Goal: Book appointment/travel/reservation

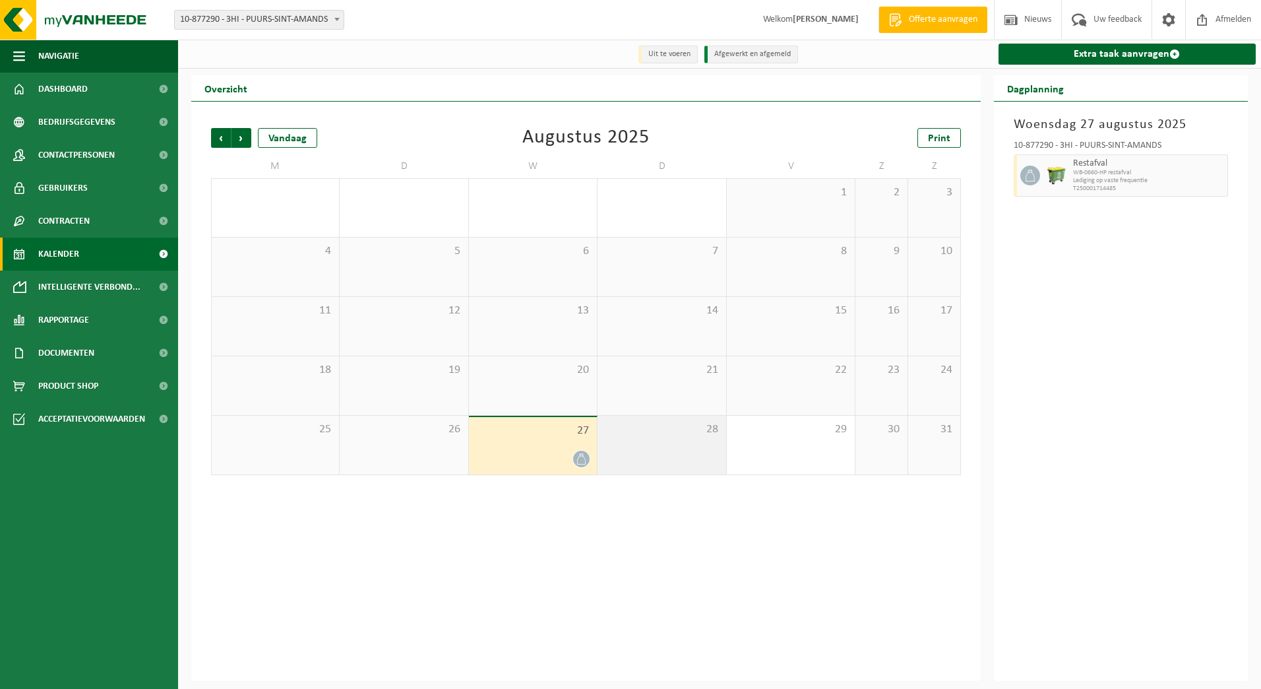
click at [682, 427] on span "28" at bounding box center [661, 429] width 115 height 15
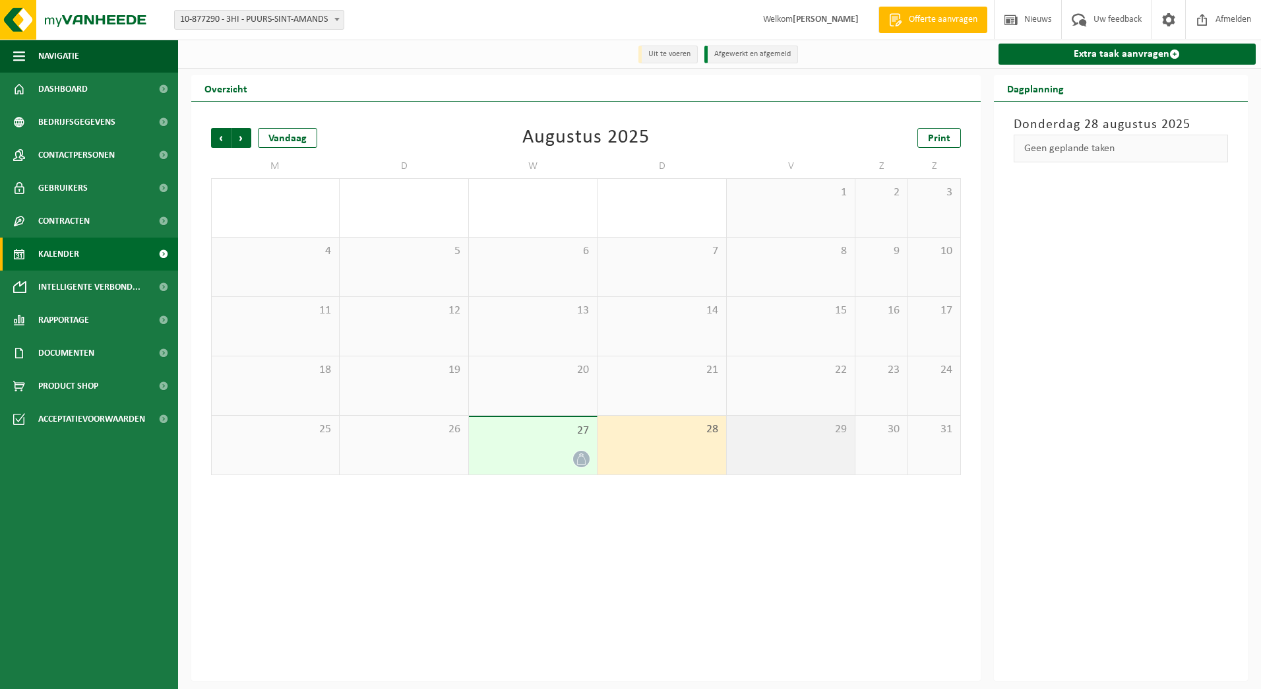
click at [813, 447] on div "29" at bounding box center [791, 445] width 128 height 59
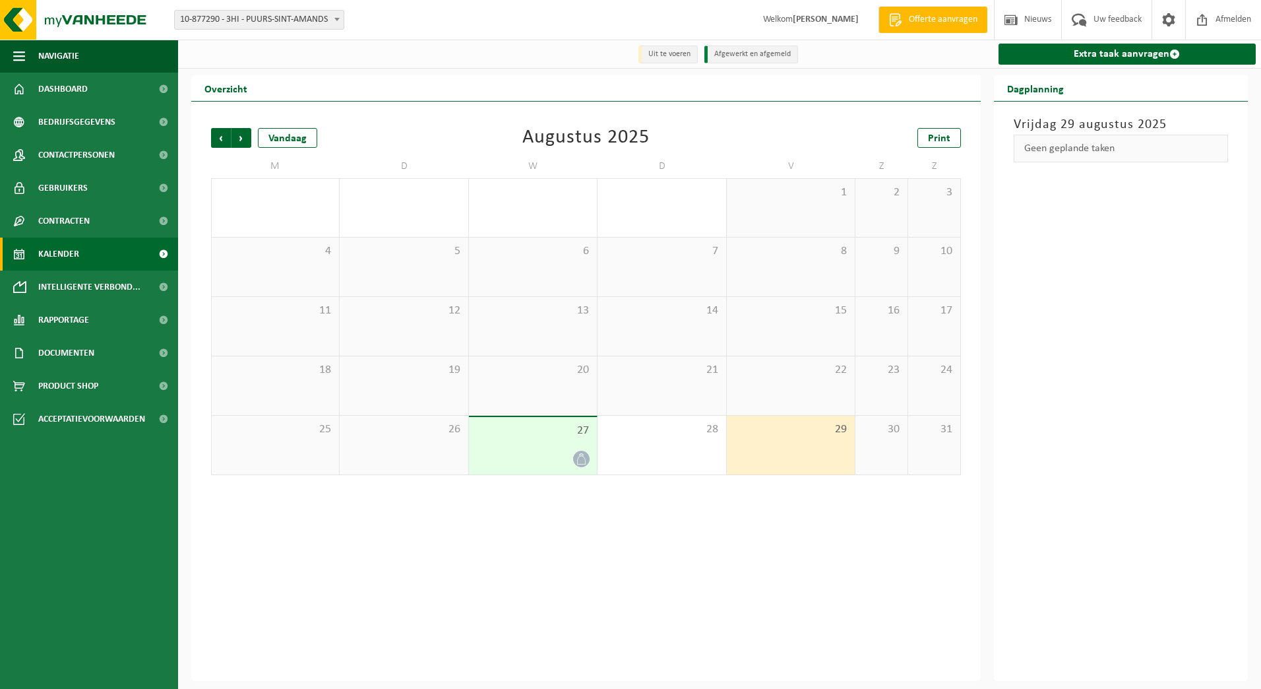
click at [363, 457] on div "26" at bounding box center [404, 445] width 128 height 59
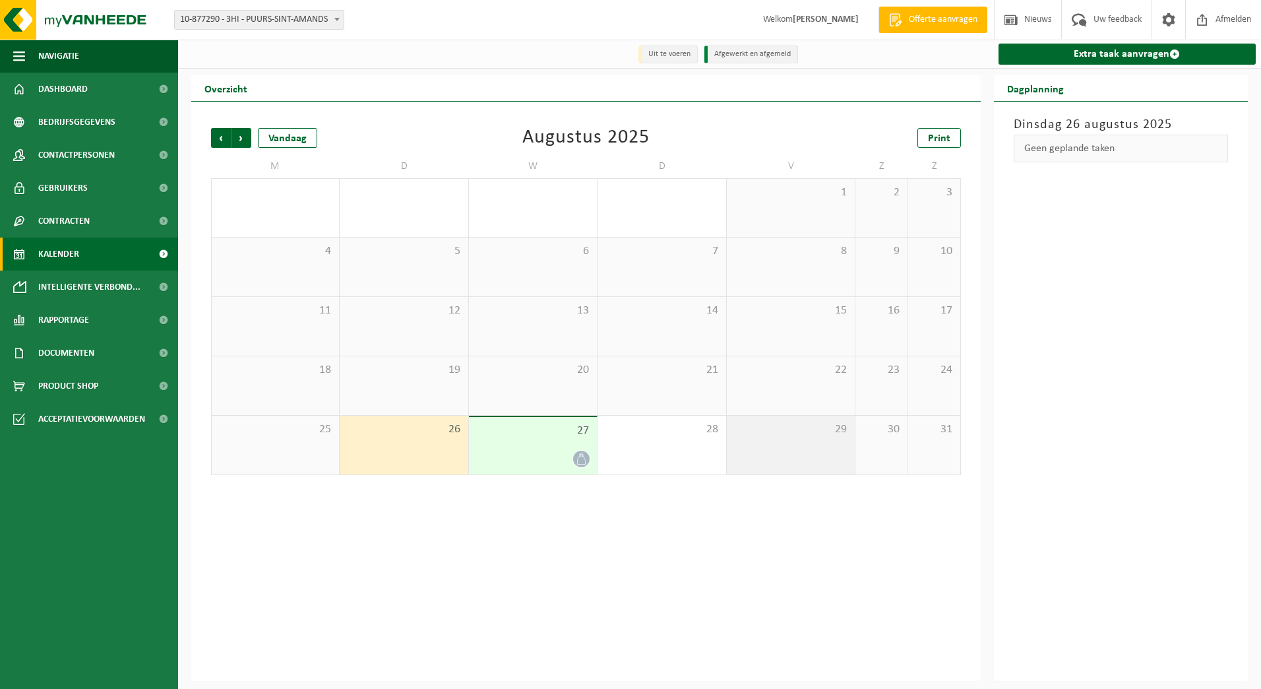
click at [746, 424] on span "29" at bounding box center [791, 429] width 115 height 15
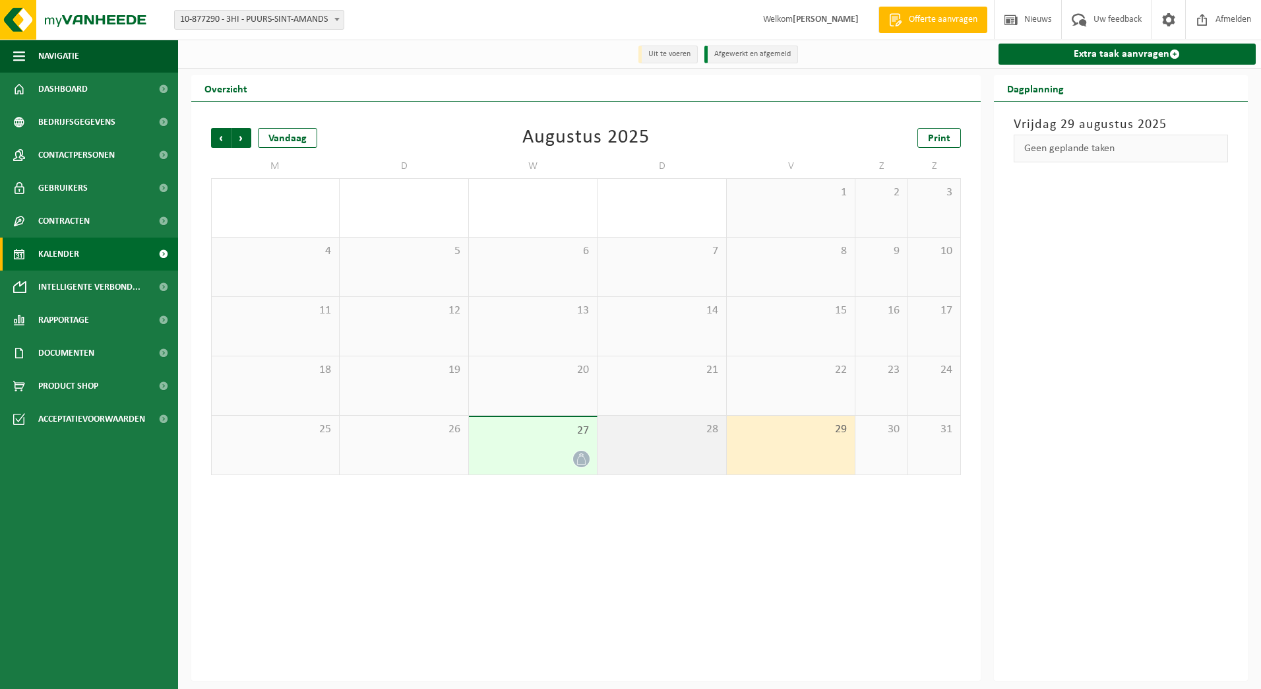
click at [621, 453] on div "28" at bounding box center [662, 445] width 128 height 59
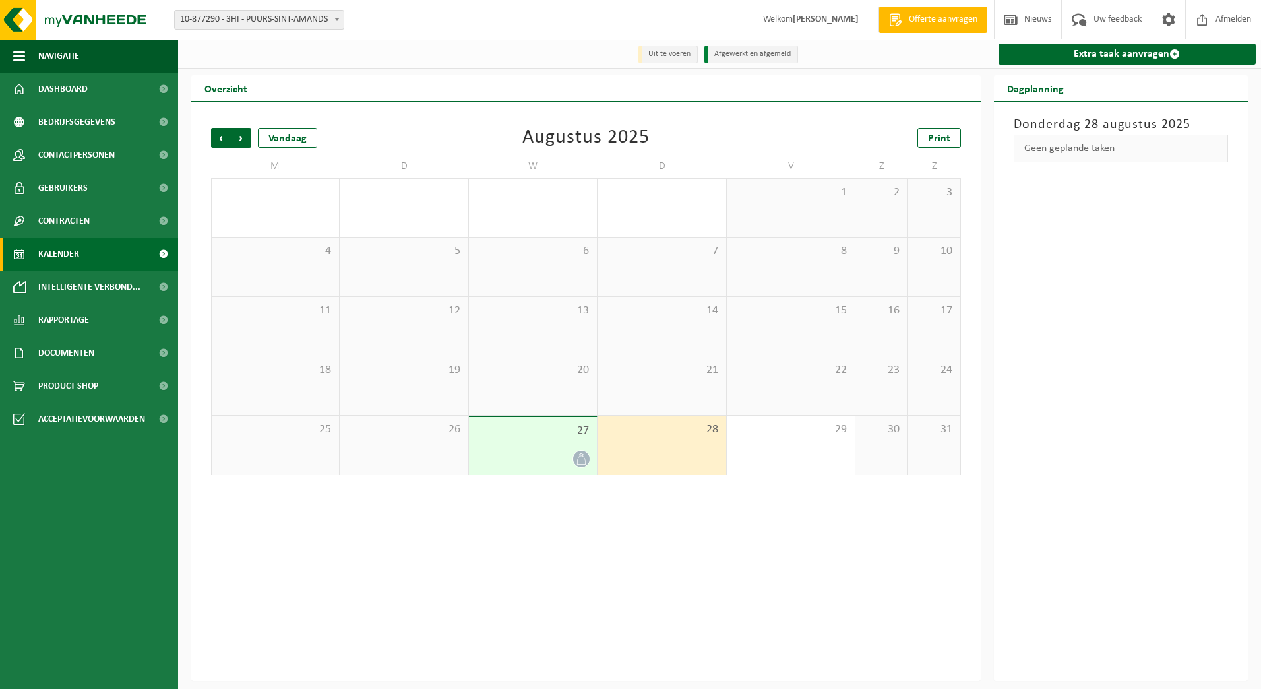
click at [426, 459] on div "26" at bounding box center [404, 445] width 128 height 59
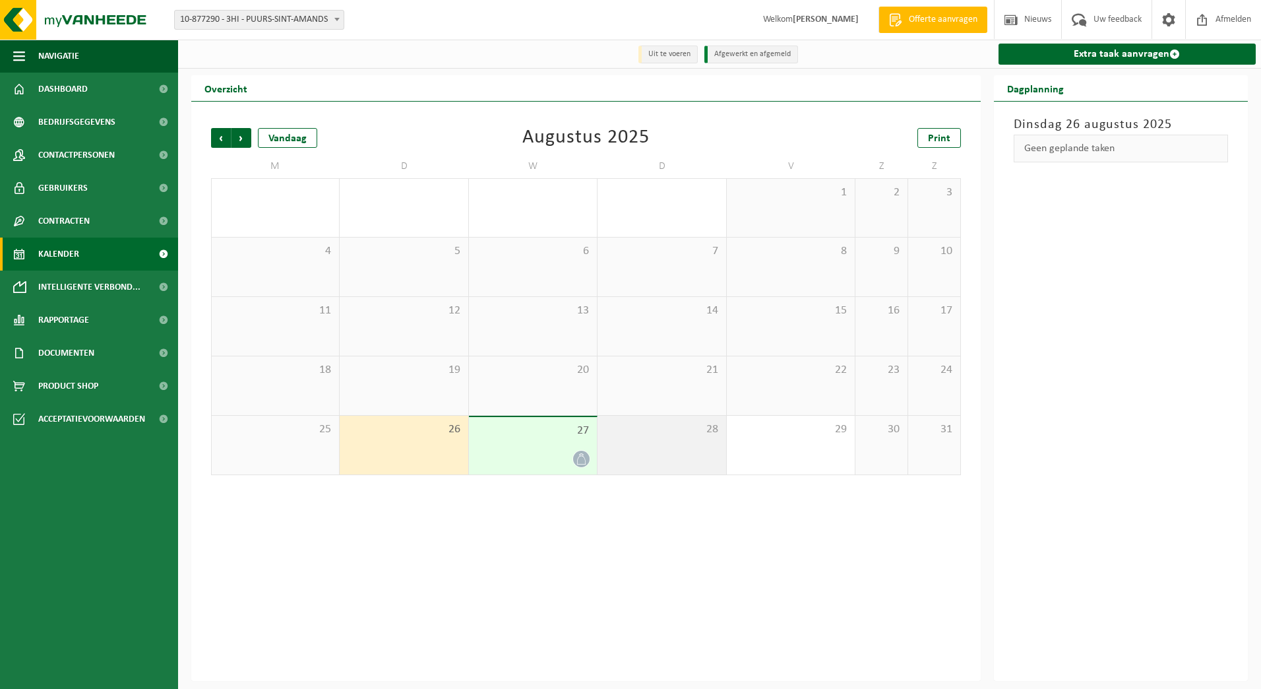
click at [606, 447] on div "28" at bounding box center [662, 445] width 128 height 59
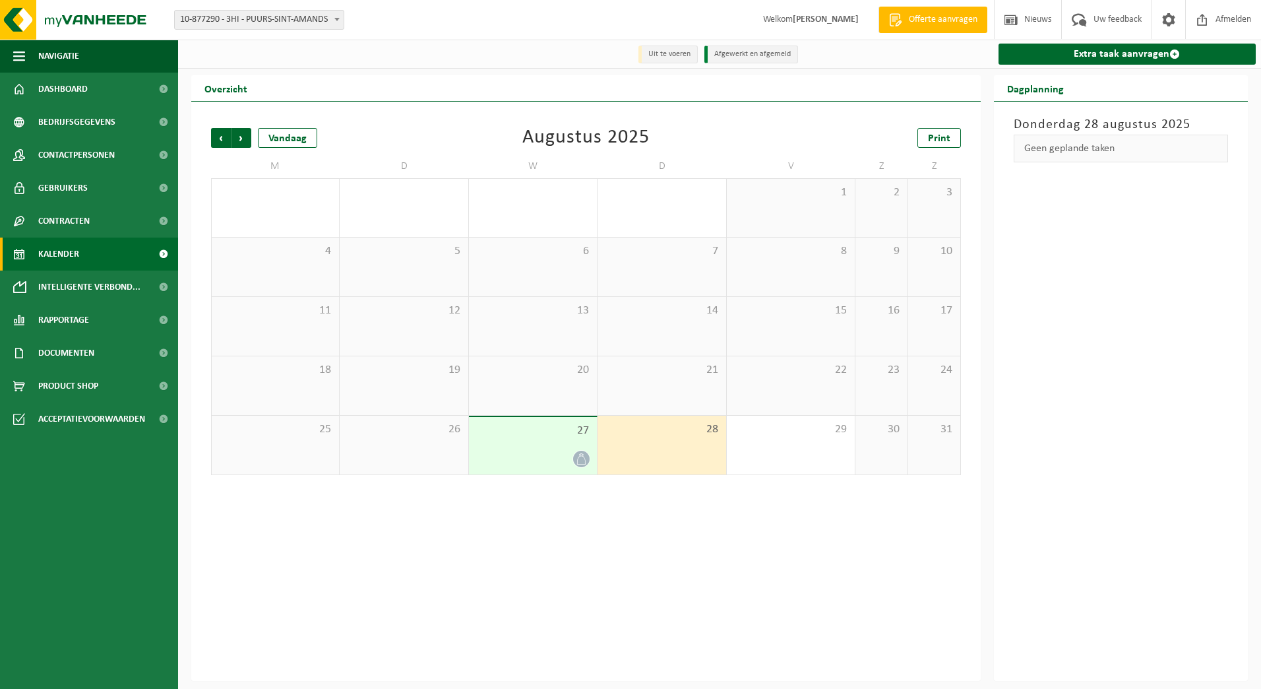
click at [317, 486] on div "Vorige Volgende Vandaag [DATE] Print M D W D V Z Z 28 29 30 1 31 1 2 3 4 5 6 7 …" at bounding box center [586, 301] width 763 height 373
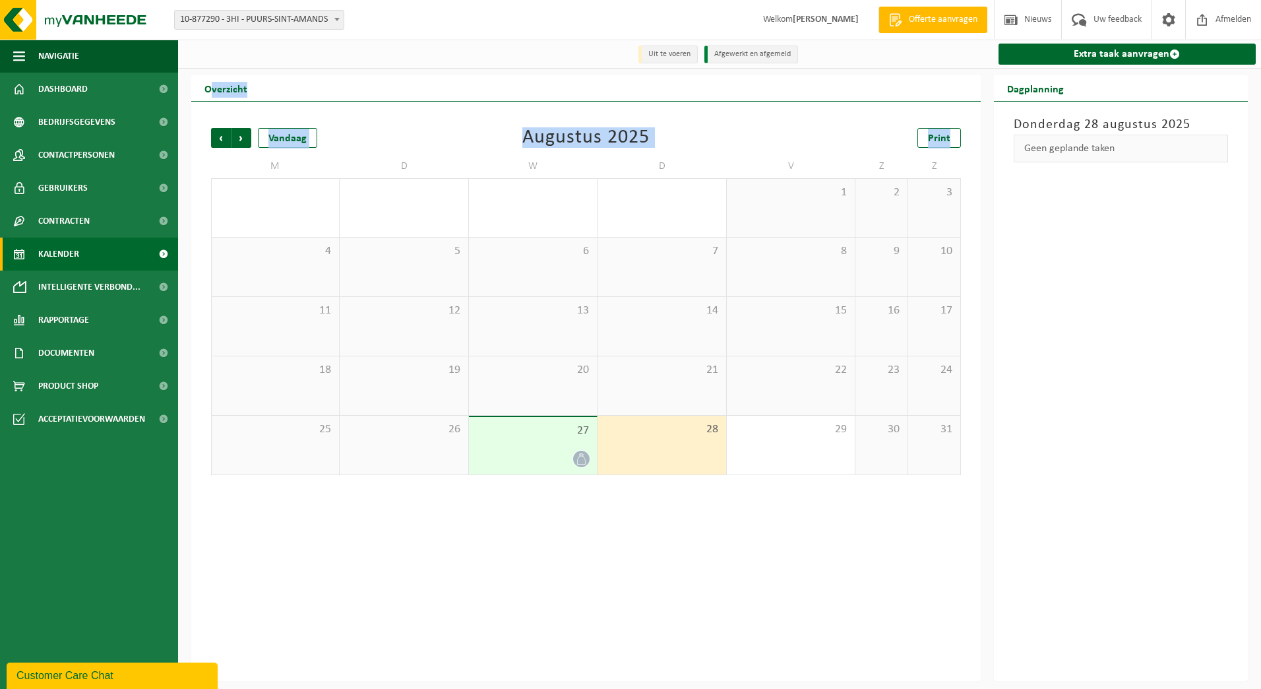
drag, startPoint x: 213, startPoint y: 77, endPoint x: 657, endPoint y: 497, distance: 611.3
click at [657, 497] on div "Overzicht Vorige Volgende Vandaag [DATE] Print M D W D V Z Z 28 29 30 1 31 1 2 …" at bounding box center [586, 378] width 803 height 606
drag, startPoint x: 657, startPoint y: 497, endPoint x: 635, endPoint y: 464, distance: 39.5
click at [635, 464] on div "28" at bounding box center [662, 445] width 128 height 59
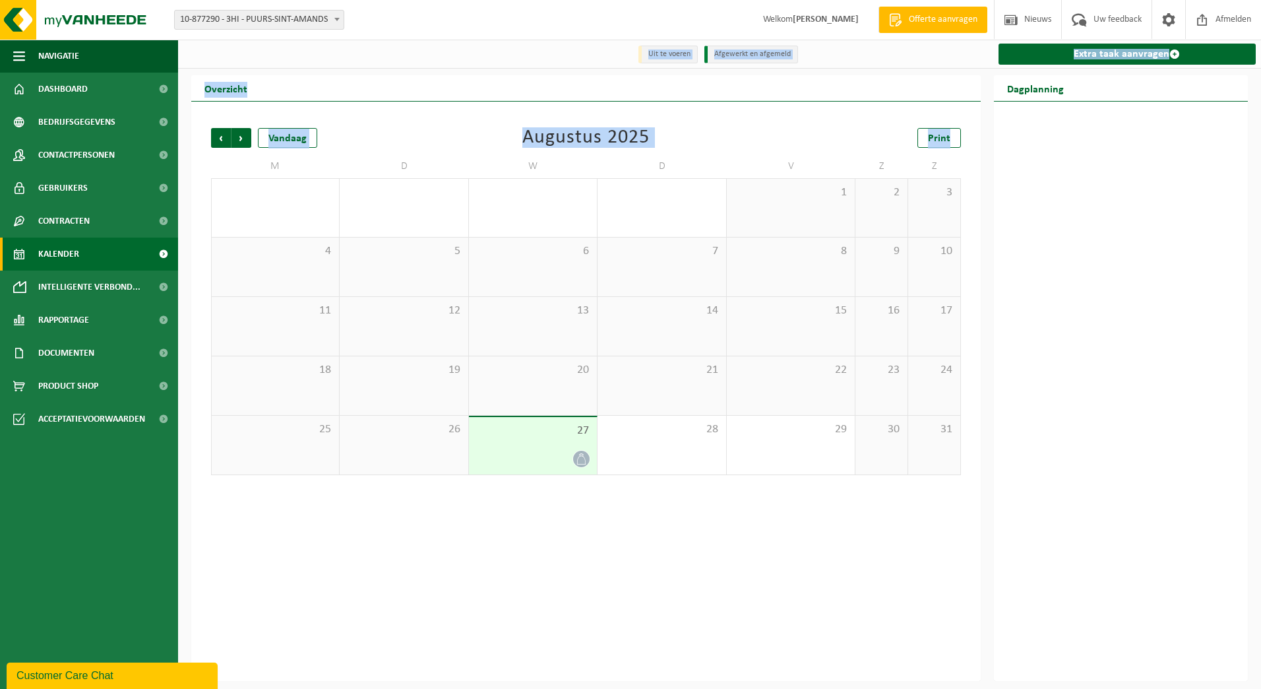
drag, startPoint x: 540, startPoint y: 283, endPoint x: 718, endPoint y: 531, distance: 305.4
click at [718, 531] on div "Uit te voeren Afgewerkt en afgemeld Extra taak aanvragen Overzicht Vorige Volge…" at bounding box center [630, 340] width 1261 height 681
drag, startPoint x: 718, startPoint y: 531, endPoint x: 692, endPoint y: 449, distance: 86.6
click at [692, 449] on div "28" at bounding box center [662, 445] width 128 height 59
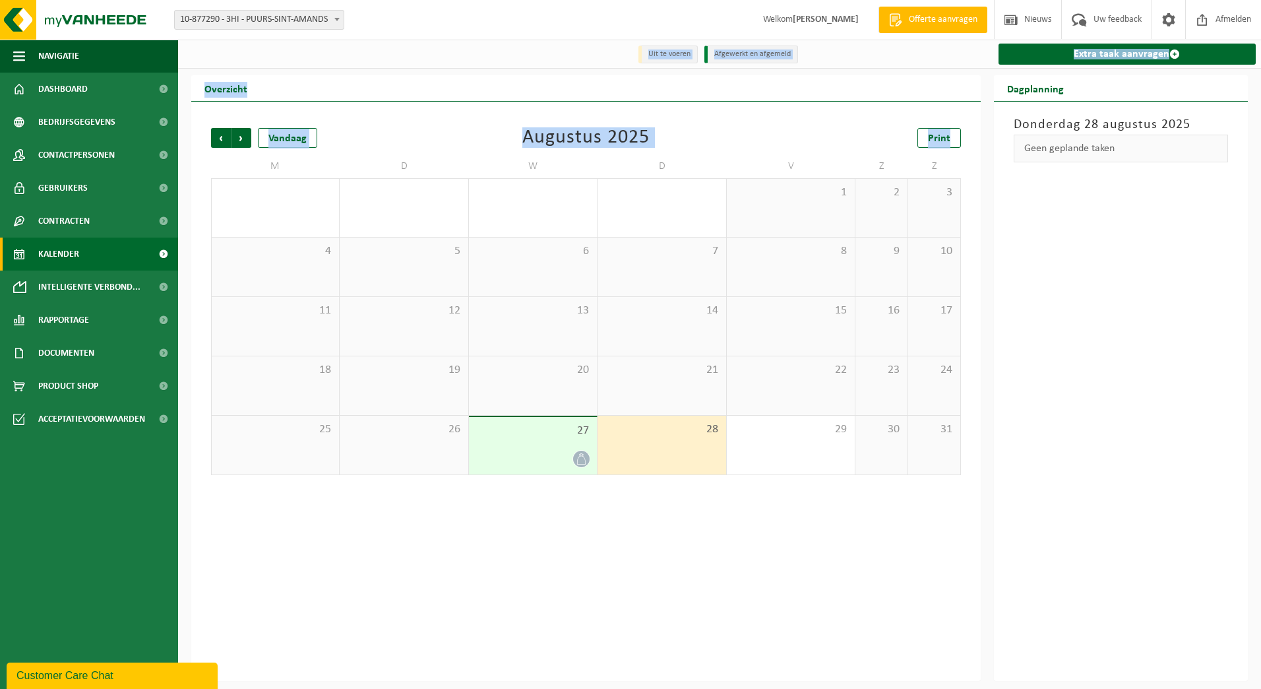
click at [424, 450] on div "26" at bounding box center [404, 445] width 128 height 59
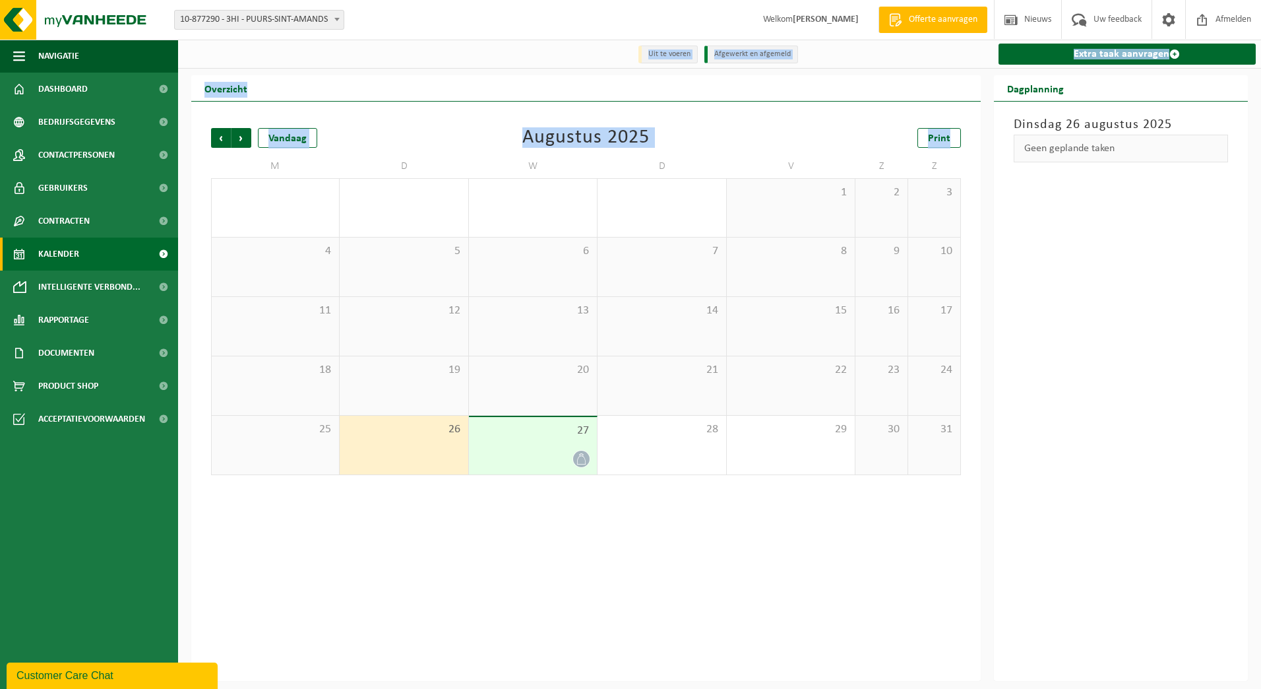
click at [562, 381] on div "20" at bounding box center [533, 385] width 128 height 59
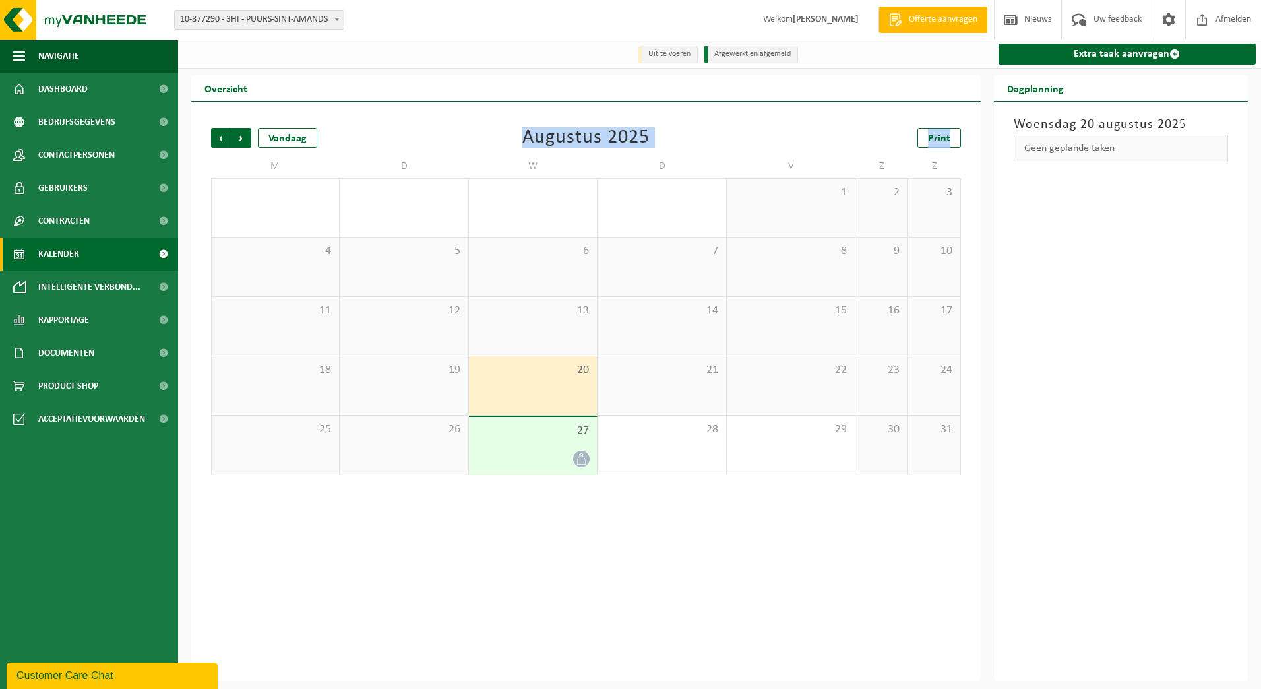
drag, startPoint x: 507, startPoint y: 129, endPoint x: 653, endPoint y: 599, distance: 492.5
click at [653, 599] on div "Vorige Volgende Vandaag [DATE] Print M D W D V Z Z 28 29 30 1 31 1 2 3 4 5 6 7 …" at bounding box center [586, 391] width 790 height 579
click at [696, 118] on div "Vorige Volgende Vandaag [DATE] Print M D W D V Z Z 28 29 30 1 31 1 2 3 4 5 6 7 …" at bounding box center [586, 301] width 763 height 373
click at [275, 454] on div "25" at bounding box center [275, 445] width 127 height 59
